Goal: Navigation & Orientation: Understand site structure

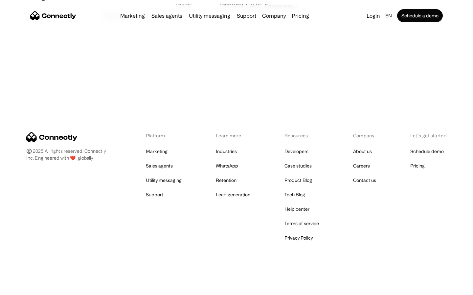
scroll to position [1261, 0]
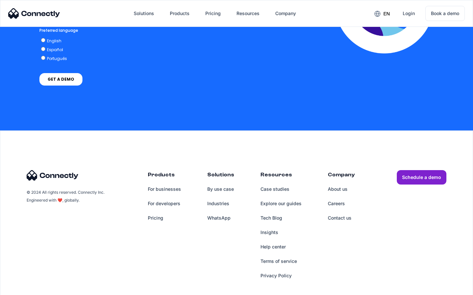
scroll to position [1335, 0]
